Goal: Task Accomplishment & Management: Manage account settings

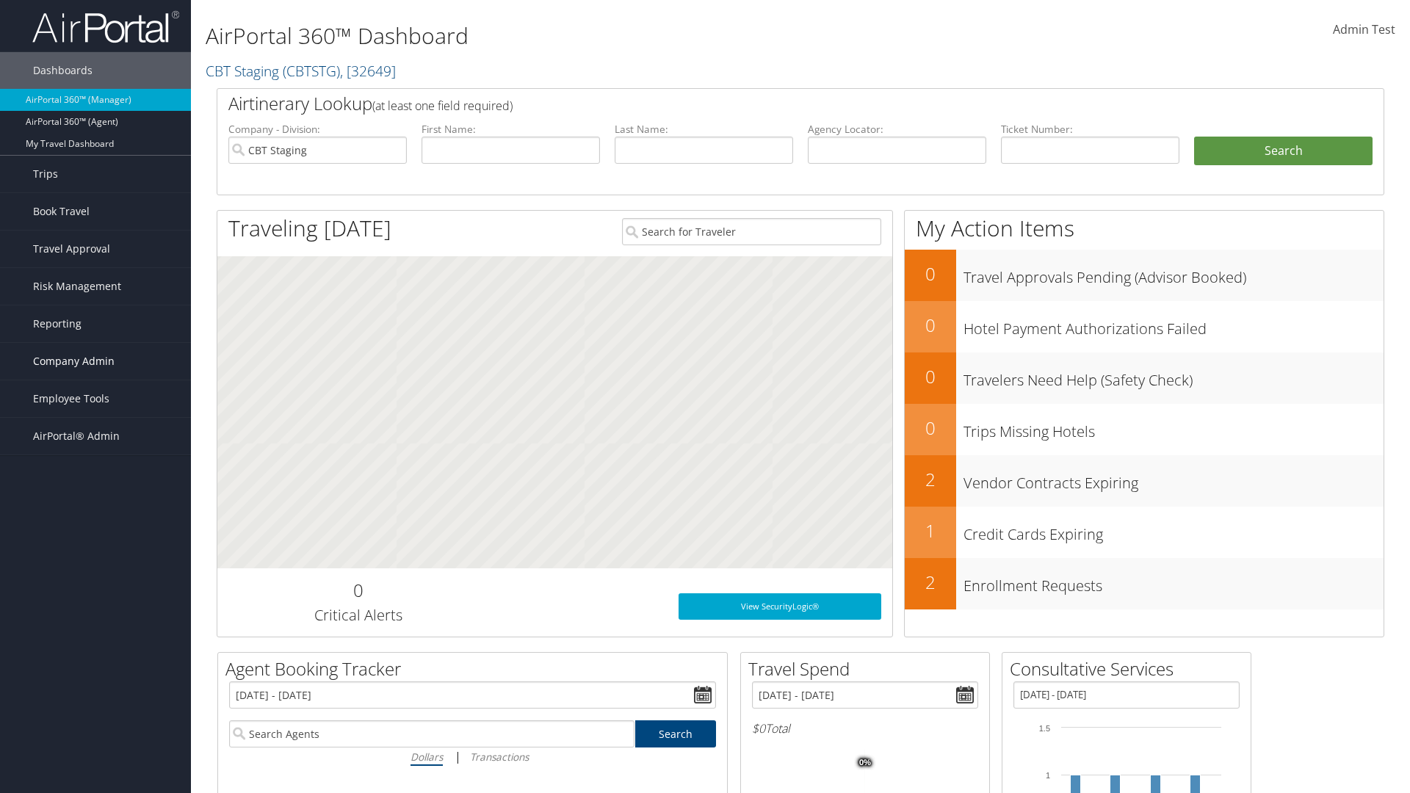
click at [96, 361] on span "Company Admin" at bounding box center [74, 361] width 82 height 37
click at [96, 666] on link "Airtinerary® Settings" at bounding box center [95, 677] width 191 height 22
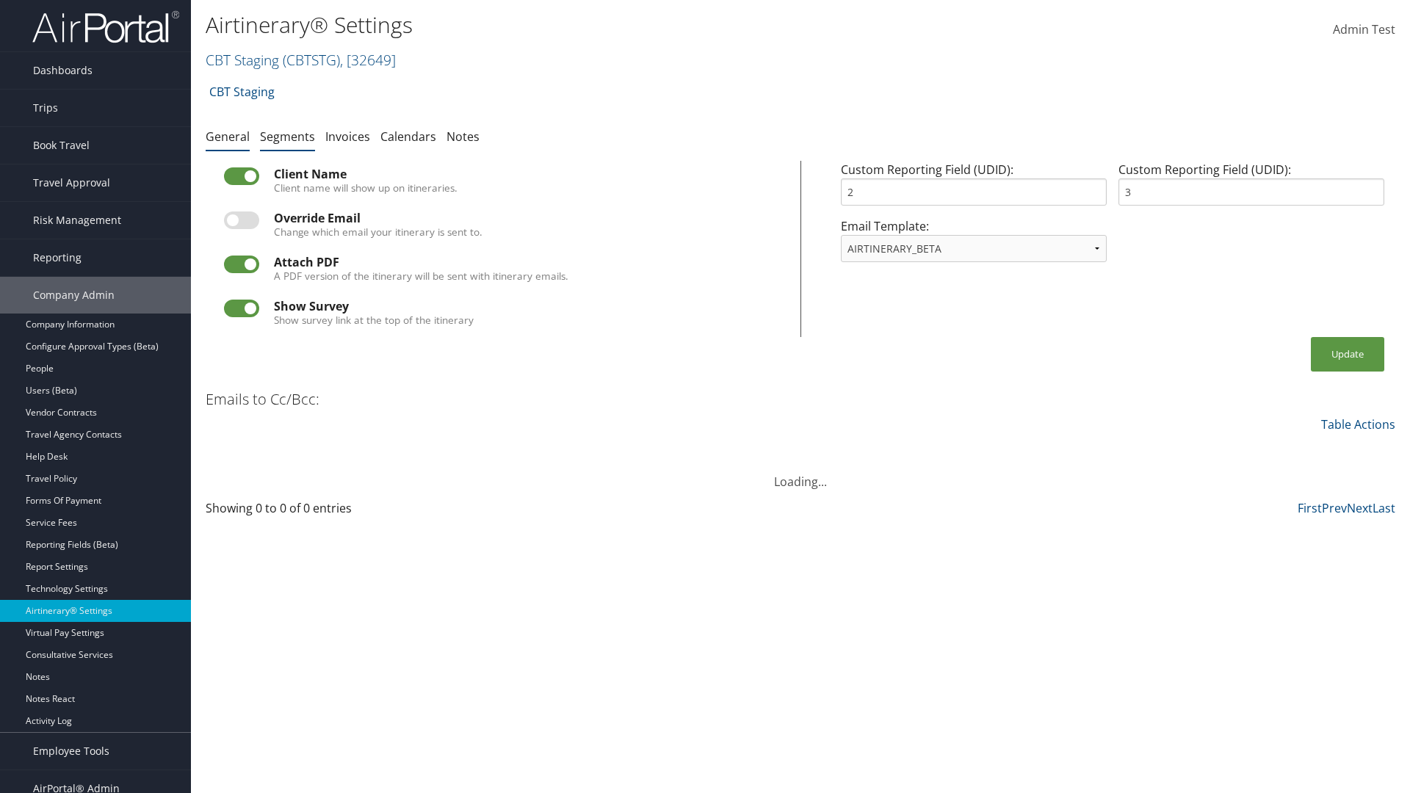
click at [287, 136] on link "Segments" at bounding box center [287, 137] width 55 height 16
